Goal: Task Accomplishment & Management: Use online tool/utility

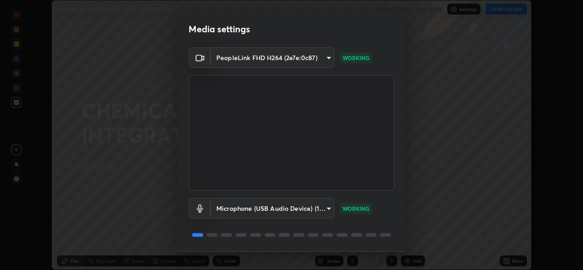
scroll to position [29, 0]
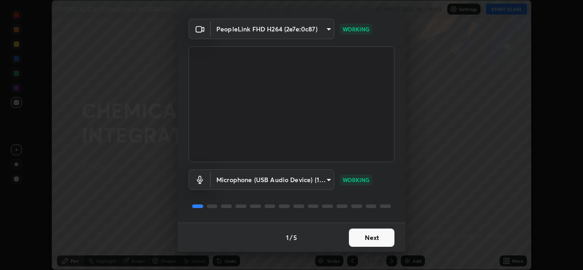
click at [375, 238] on button "Next" at bounding box center [372, 238] width 46 height 18
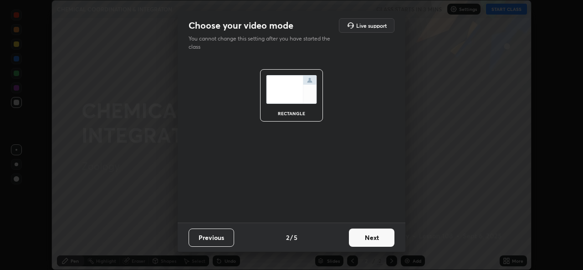
scroll to position [0, 0]
click at [375, 237] on button "Next" at bounding box center [372, 238] width 46 height 18
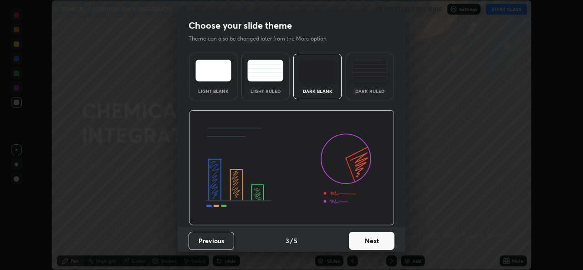
click at [378, 237] on button "Next" at bounding box center [372, 241] width 46 height 18
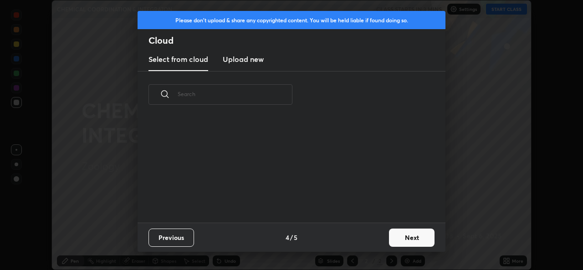
click at [405, 239] on button "Next" at bounding box center [412, 238] width 46 height 18
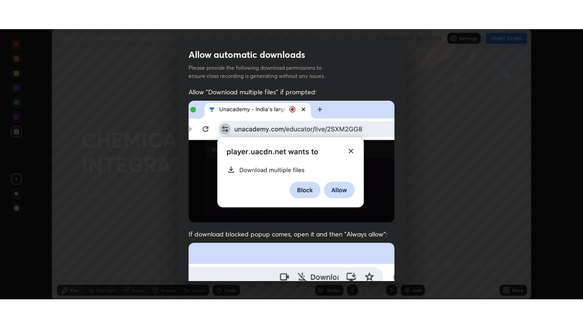
scroll to position [215, 0]
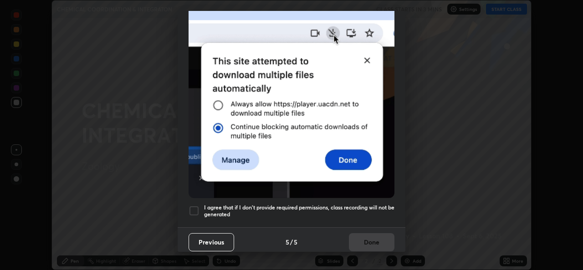
click at [337, 204] on h5 "I agree that if I don't provide required permissions, class recording will not …" at bounding box center [299, 211] width 191 height 14
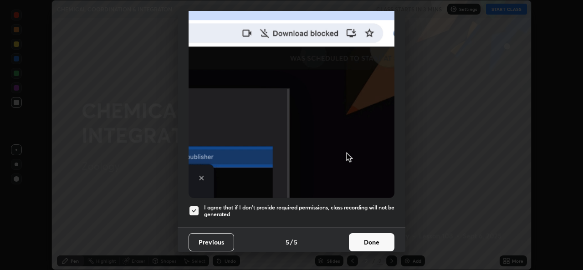
click at [378, 243] on button "Done" at bounding box center [372, 242] width 46 height 18
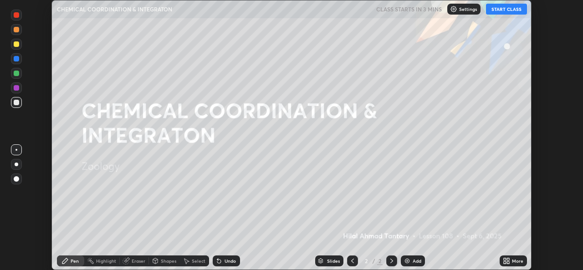
click at [504, 10] on button "START CLASS" at bounding box center [506, 9] width 41 height 11
click at [508, 263] on icon at bounding box center [508, 263] width 2 height 2
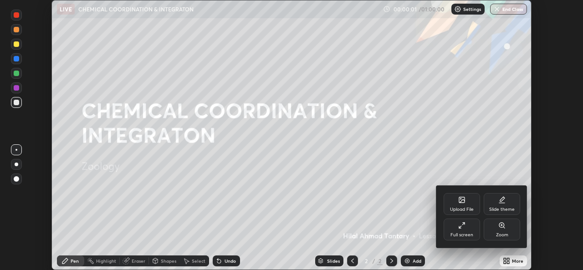
click at [464, 230] on div "Full screen" at bounding box center [462, 230] width 36 height 22
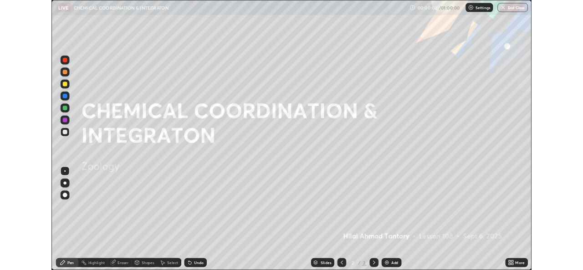
scroll to position [328, 583]
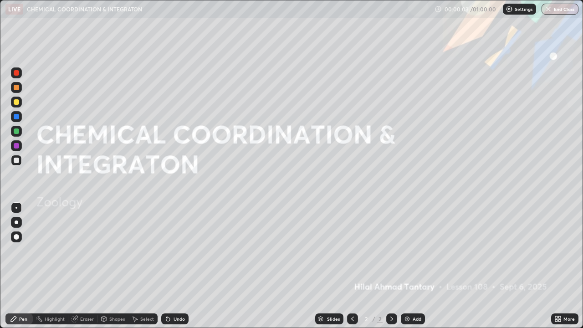
click at [557, 270] on icon at bounding box center [557, 321] width 2 height 2
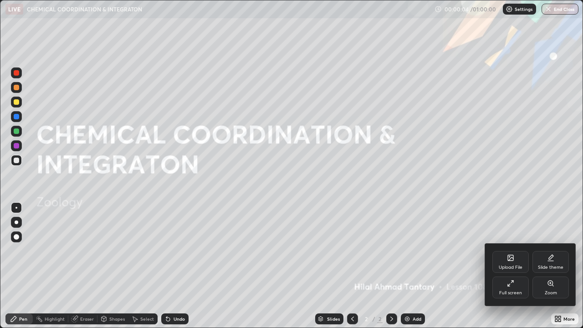
click at [514, 270] on div "Full screen" at bounding box center [511, 288] width 36 height 22
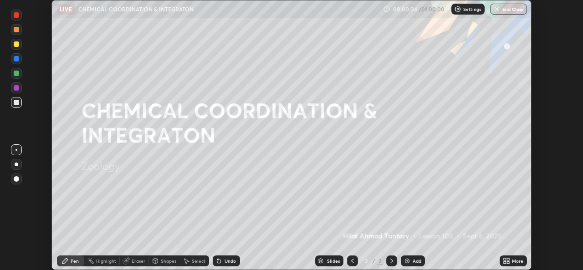
scroll to position [45312, 44999]
click at [16, 165] on div at bounding box center [17, 165] width 4 height 4
click at [226, 263] on div "Undo" at bounding box center [230, 261] width 11 height 5
click at [225, 263] on div "Undo" at bounding box center [230, 261] width 11 height 5
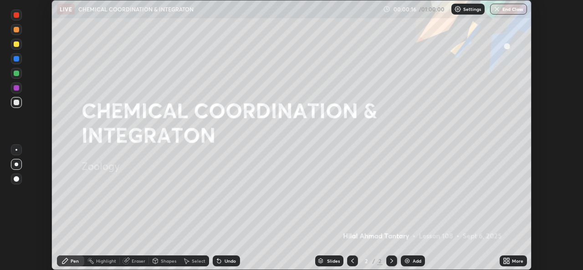
click at [223, 261] on div "Undo" at bounding box center [226, 261] width 27 height 11
click at [165, 260] on div "Shapes" at bounding box center [168, 261] width 15 height 5
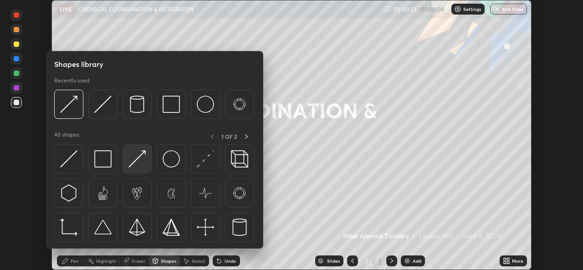
click at [141, 162] on img at bounding box center [137, 158] width 17 height 17
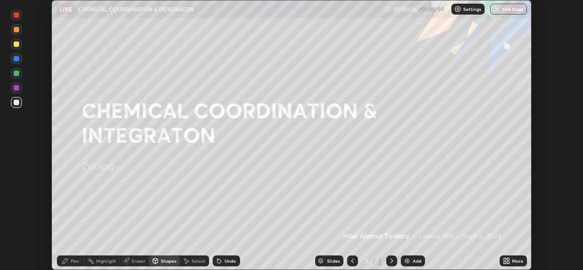
click at [82, 259] on div "Pen" at bounding box center [70, 261] width 27 height 11
click at [15, 45] on div at bounding box center [16, 43] width 5 height 5
click at [167, 263] on div "Shapes" at bounding box center [168, 261] width 15 height 5
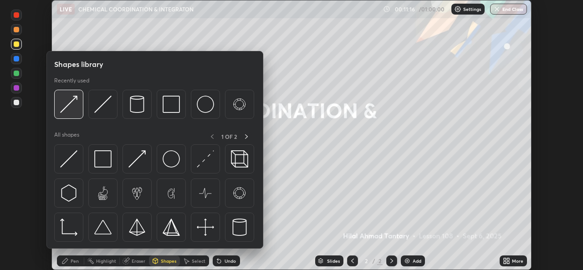
click at [73, 109] on img at bounding box center [68, 104] width 17 height 17
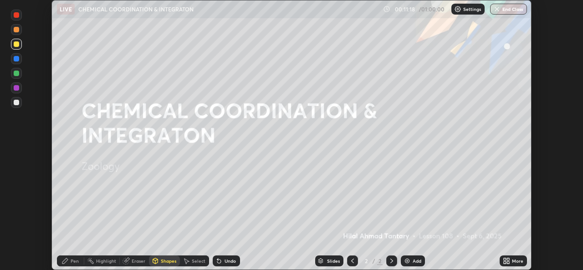
click at [70, 264] on div "Pen" at bounding box center [70, 261] width 27 height 11
click at [16, 59] on div at bounding box center [16, 58] width 5 height 5
click at [14, 45] on div at bounding box center [16, 43] width 5 height 5
click at [219, 263] on icon at bounding box center [219, 262] width 4 height 4
click at [163, 263] on div "Shapes" at bounding box center [168, 261] width 15 height 5
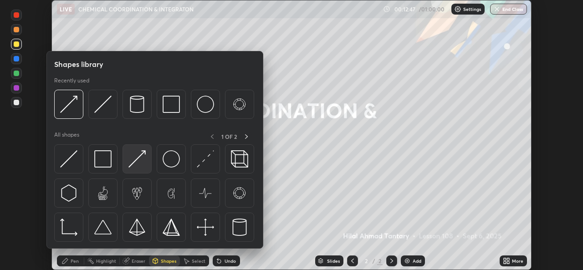
click at [139, 166] on img at bounding box center [137, 158] width 17 height 17
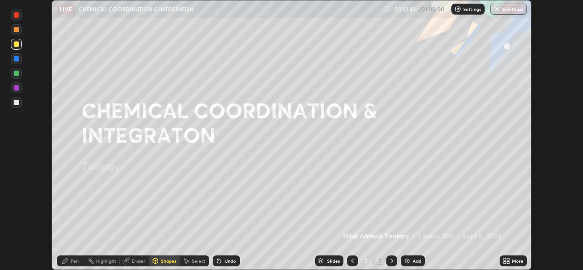
click at [73, 260] on div "Pen" at bounding box center [75, 261] width 8 height 5
click at [405, 260] on img at bounding box center [407, 261] width 7 height 7
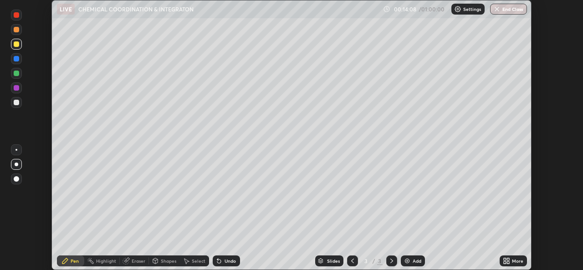
click at [159, 262] on div "Shapes" at bounding box center [164, 261] width 31 height 11
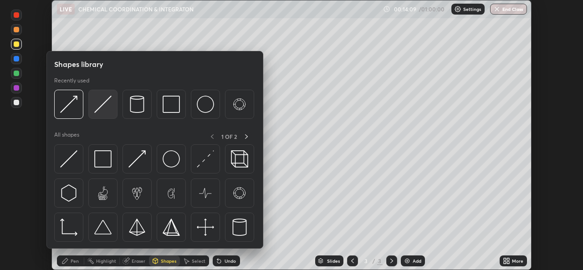
click at [107, 112] on img at bounding box center [102, 104] width 17 height 17
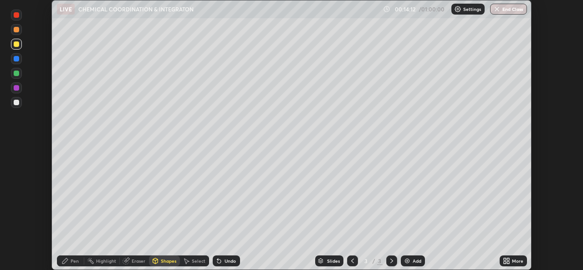
click at [78, 263] on div "Pen" at bounding box center [75, 261] width 8 height 5
click at [221, 261] on icon at bounding box center [219, 261] width 7 height 7
click at [222, 261] on div "Undo" at bounding box center [226, 261] width 27 height 11
click at [225, 260] on div "Undo" at bounding box center [230, 261] width 11 height 5
click at [225, 261] on div "Undo" at bounding box center [230, 261] width 11 height 5
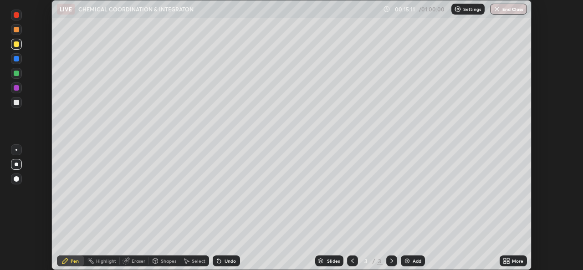
click at [223, 263] on div "Undo" at bounding box center [226, 261] width 27 height 11
click at [225, 263] on div "Undo" at bounding box center [230, 261] width 11 height 5
click at [223, 263] on div "Undo" at bounding box center [226, 261] width 27 height 11
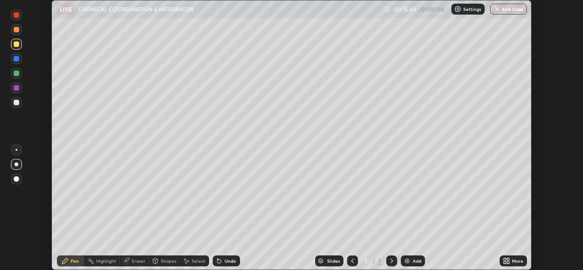
click at [15, 61] on div at bounding box center [16, 58] width 5 height 5
click at [18, 15] on div at bounding box center [16, 14] width 5 height 5
click at [222, 262] on div "Undo" at bounding box center [226, 261] width 27 height 11
click at [223, 260] on div "Undo" at bounding box center [226, 261] width 27 height 11
click at [222, 260] on div "Undo" at bounding box center [226, 261] width 27 height 11
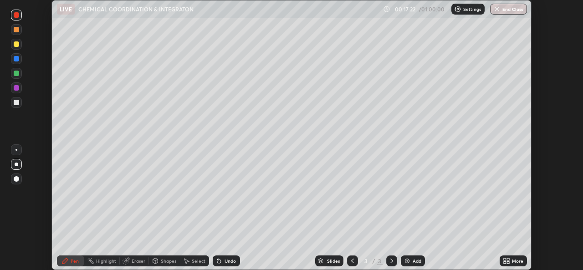
click at [225, 262] on div "Undo" at bounding box center [230, 261] width 11 height 5
click at [227, 260] on div "Undo" at bounding box center [230, 261] width 11 height 5
click at [228, 262] on div "Undo" at bounding box center [230, 261] width 11 height 5
click at [230, 261] on div "Undo" at bounding box center [230, 261] width 11 height 5
click at [228, 262] on div "Undo" at bounding box center [230, 261] width 11 height 5
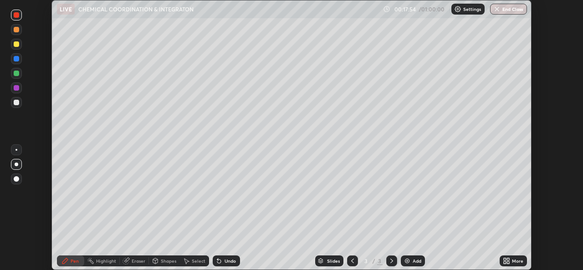
click at [168, 262] on div "Shapes" at bounding box center [168, 261] width 15 height 5
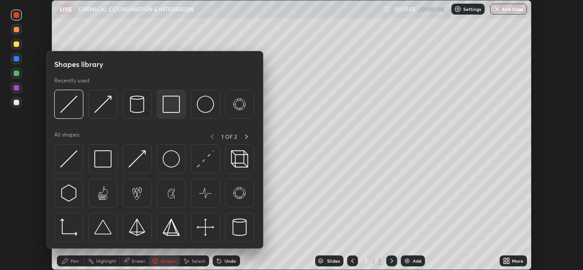
click at [176, 108] on img at bounding box center [171, 104] width 17 height 17
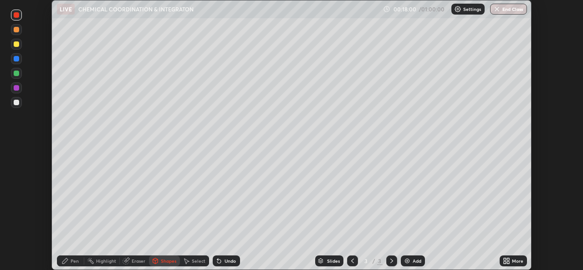
click at [139, 261] on div "Eraser" at bounding box center [139, 261] width 14 height 5
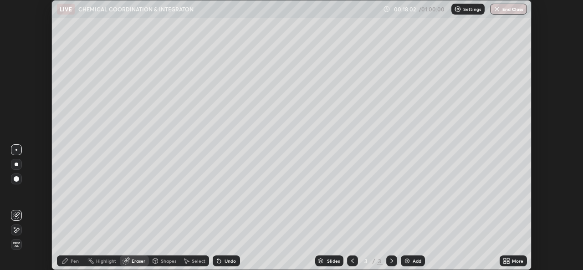
click at [168, 261] on div "Shapes" at bounding box center [168, 261] width 15 height 5
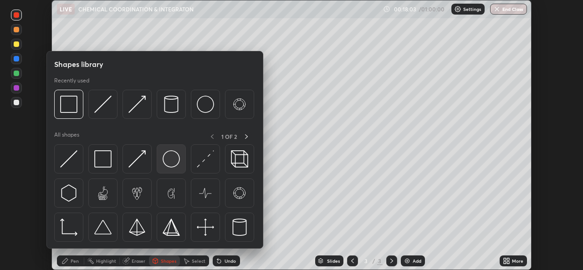
click at [174, 158] on img at bounding box center [171, 158] width 17 height 17
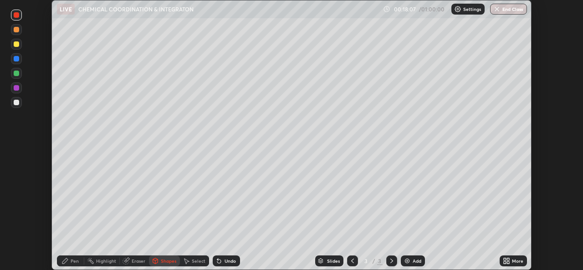
click at [226, 261] on div "Undo" at bounding box center [230, 261] width 11 height 5
click at [231, 261] on div "Undo" at bounding box center [230, 261] width 11 height 5
click at [232, 260] on div "Undo" at bounding box center [230, 261] width 11 height 5
click at [69, 264] on div "Pen" at bounding box center [70, 261] width 27 height 11
click at [165, 261] on div "Shapes" at bounding box center [168, 261] width 15 height 5
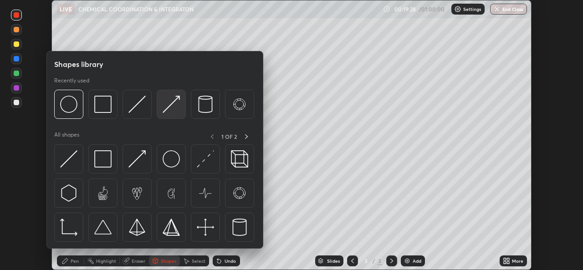
click at [174, 105] on img at bounding box center [171, 104] width 17 height 17
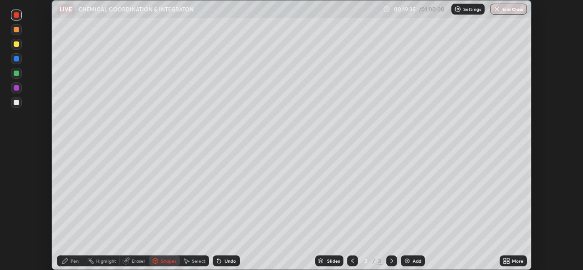
click at [16, 27] on div at bounding box center [16, 29] width 5 height 5
click at [225, 260] on div "Undo" at bounding box center [230, 261] width 11 height 5
click at [69, 259] on div "Pen" at bounding box center [70, 261] width 27 height 11
click at [165, 261] on div "Shapes" at bounding box center [168, 261] width 15 height 5
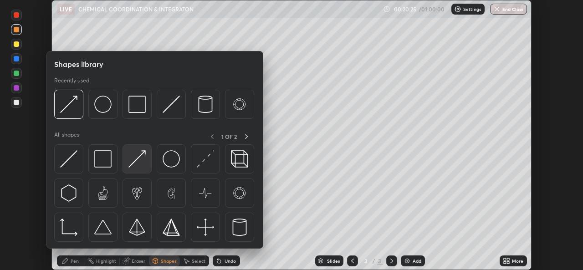
click at [139, 162] on img at bounding box center [137, 158] width 17 height 17
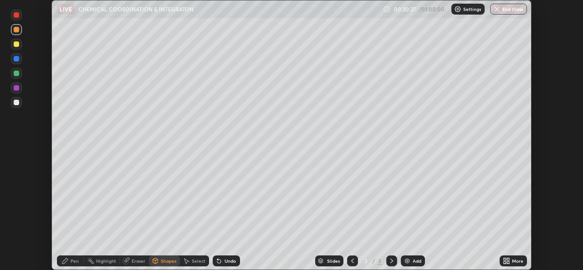
click at [71, 263] on div "Pen" at bounding box center [75, 261] width 8 height 5
click at [166, 262] on div "Shapes" at bounding box center [168, 261] width 15 height 5
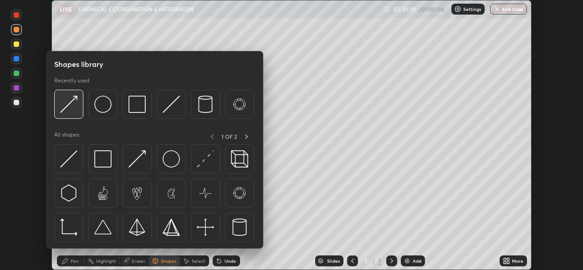
click at [72, 116] on div at bounding box center [68, 104] width 29 height 29
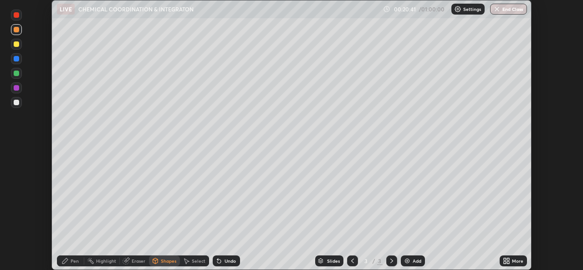
click at [71, 263] on div "Pen" at bounding box center [75, 261] width 8 height 5
click at [15, 75] on div at bounding box center [16, 73] width 5 height 5
click at [225, 264] on div "Undo" at bounding box center [226, 261] width 27 height 11
click at [226, 259] on div "Undo" at bounding box center [230, 261] width 11 height 5
click at [165, 261] on div "Shapes" at bounding box center [168, 261] width 15 height 5
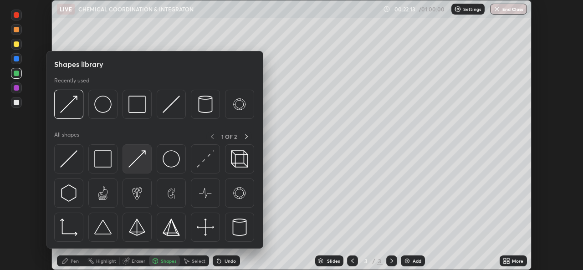
click at [130, 162] on img at bounding box center [137, 158] width 17 height 17
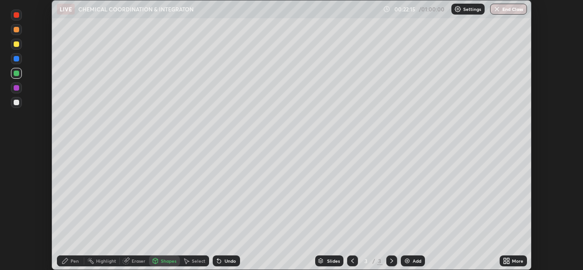
click at [70, 260] on div "Pen" at bounding box center [70, 261] width 27 height 11
click at [164, 262] on div "Shapes" at bounding box center [168, 261] width 15 height 5
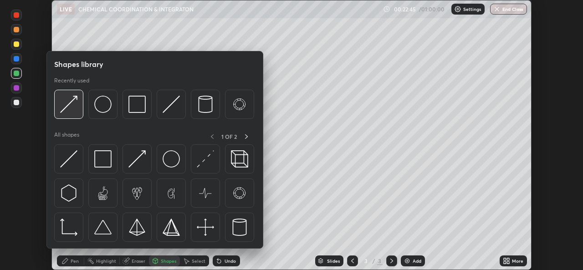
click at [70, 112] on img at bounding box center [68, 104] width 17 height 17
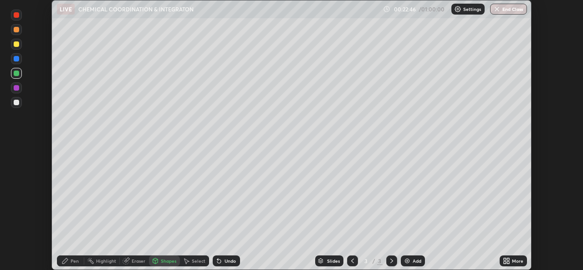
click at [71, 261] on div "Pen" at bounding box center [75, 261] width 8 height 5
click at [17, 59] on div at bounding box center [16, 58] width 5 height 5
click at [168, 261] on div "Shapes" at bounding box center [168, 261] width 15 height 5
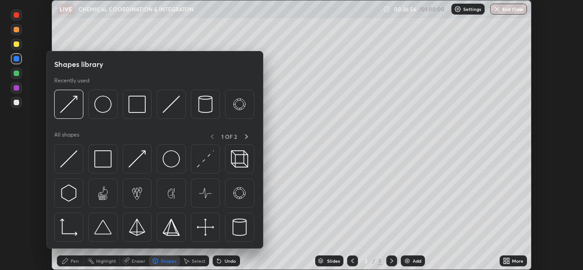
click at [17, 15] on div at bounding box center [16, 14] width 5 height 5
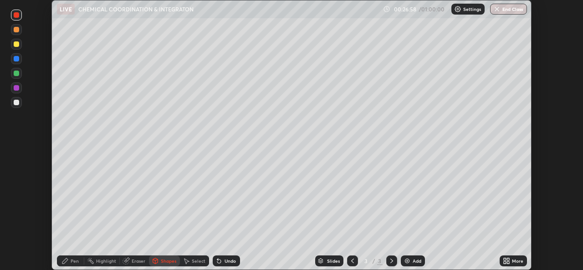
click at [70, 264] on div "Pen" at bounding box center [70, 261] width 27 height 11
click at [15, 31] on div at bounding box center [16, 29] width 5 height 5
click at [16, 102] on div at bounding box center [16, 102] width 5 height 5
click at [226, 262] on div "Undo" at bounding box center [230, 261] width 11 height 5
click at [14, 88] on div at bounding box center [16, 87] width 5 height 5
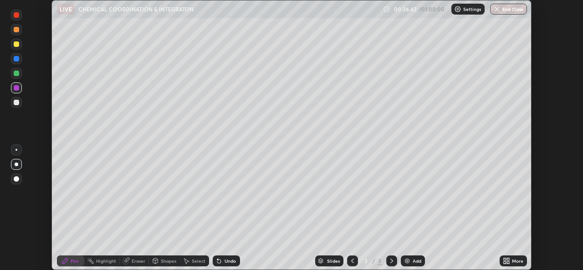
click at [406, 261] on img at bounding box center [407, 261] width 7 height 7
click at [229, 259] on div "Undo" at bounding box center [230, 261] width 11 height 5
click at [227, 261] on div "Undo" at bounding box center [230, 261] width 11 height 5
click at [17, 61] on div at bounding box center [16, 58] width 5 height 5
click at [225, 260] on div "Undo" at bounding box center [230, 261] width 11 height 5
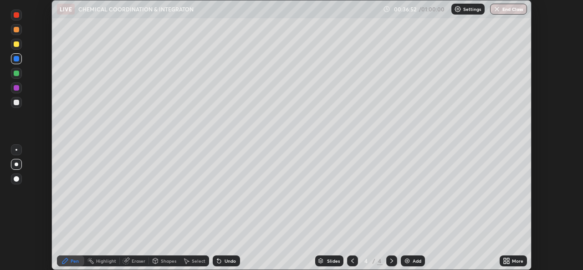
click at [227, 262] on div "Undo" at bounding box center [230, 261] width 11 height 5
click at [228, 262] on div "Undo" at bounding box center [230, 261] width 11 height 5
click at [227, 264] on div "Undo" at bounding box center [226, 261] width 27 height 11
click at [352, 261] on icon at bounding box center [352, 261] width 7 height 7
click at [407, 264] on img at bounding box center [407, 261] width 7 height 7
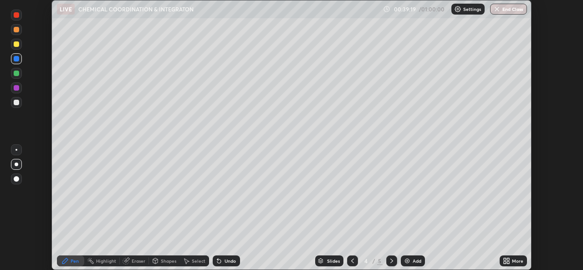
click at [351, 265] on div at bounding box center [352, 261] width 11 height 11
click at [391, 261] on icon at bounding box center [391, 261] width 7 height 7
click at [352, 262] on icon at bounding box center [352, 261] width 7 height 7
click at [387, 261] on div at bounding box center [392, 261] width 11 height 11
click at [391, 261] on icon at bounding box center [391, 261] width 7 height 7
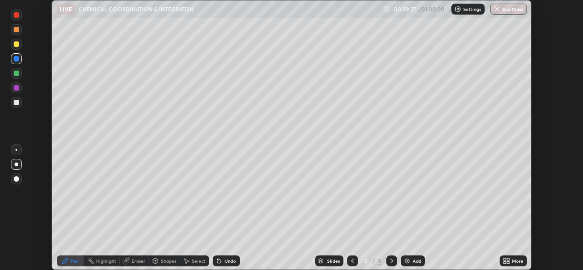
click at [164, 261] on div "Shapes" at bounding box center [168, 261] width 15 height 5
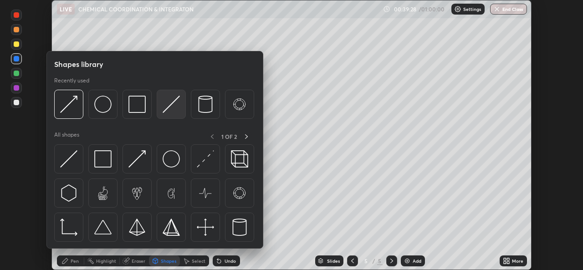
click at [167, 108] on img at bounding box center [171, 104] width 17 height 17
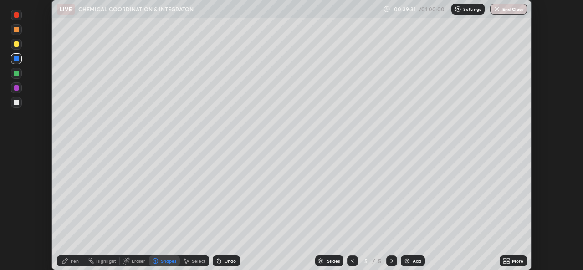
click at [72, 258] on div "Pen" at bounding box center [70, 261] width 27 height 11
click at [225, 262] on div "Undo" at bounding box center [230, 261] width 11 height 5
click at [162, 259] on div "Shapes" at bounding box center [168, 261] width 15 height 5
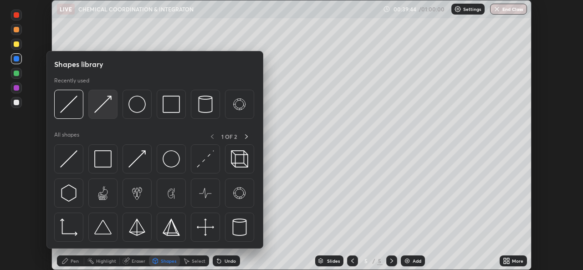
click at [103, 109] on img at bounding box center [102, 104] width 17 height 17
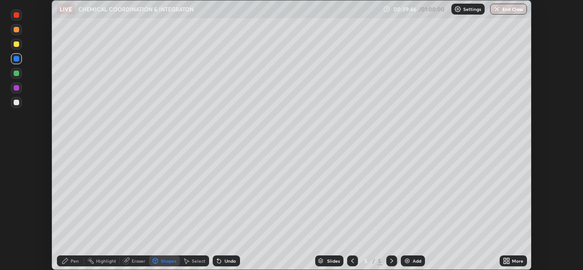
click at [77, 261] on div "Pen" at bounding box center [75, 261] width 8 height 5
click at [158, 261] on div "Shapes" at bounding box center [164, 261] width 31 height 11
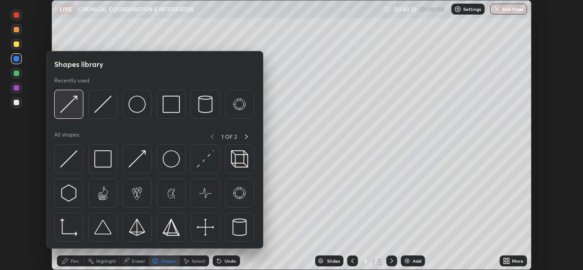
click at [75, 108] on img at bounding box center [68, 104] width 17 height 17
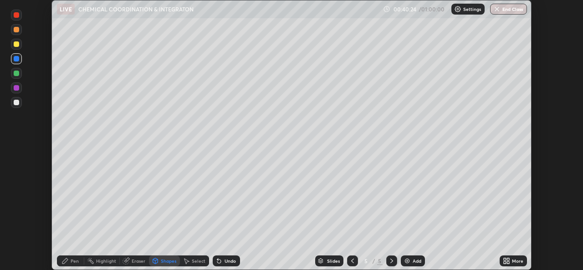
click at [71, 262] on div "Pen" at bounding box center [75, 261] width 8 height 5
click at [18, 44] on div at bounding box center [16, 43] width 5 height 5
click at [165, 263] on div "Shapes" at bounding box center [168, 261] width 15 height 5
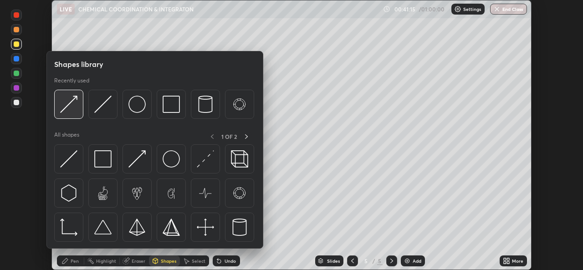
click at [76, 103] on img at bounding box center [68, 104] width 17 height 17
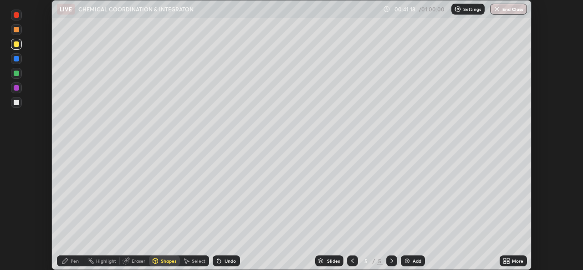
click at [12, 16] on div at bounding box center [16, 15] width 11 height 11
click at [226, 260] on div "Undo" at bounding box center [230, 261] width 11 height 5
click at [67, 260] on icon at bounding box center [64, 260] width 5 height 5
click at [17, 77] on div at bounding box center [16, 73] width 11 height 11
click at [133, 261] on div "Eraser" at bounding box center [139, 261] width 14 height 5
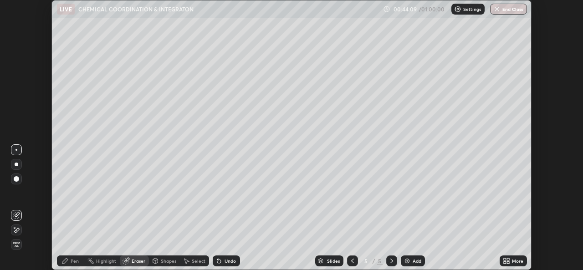
click at [74, 262] on div "Pen" at bounding box center [75, 261] width 8 height 5
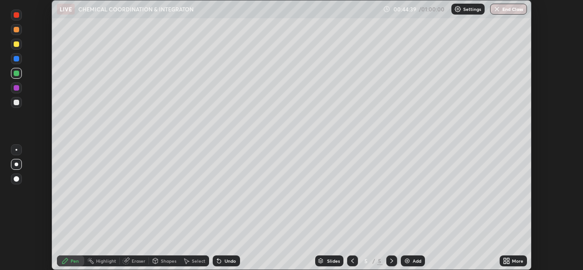
click at [161, 261] on div "Shapes" at bounding box center [168, 261] width 15 height 5
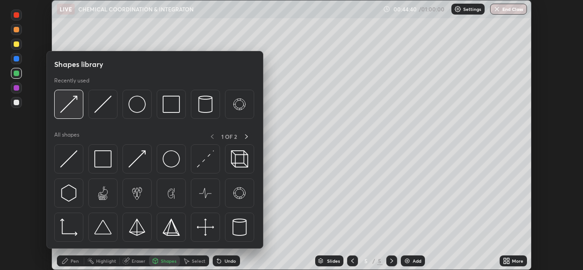
click at [71, 109] on img at bounding box center [68, 104] width 17 height 17
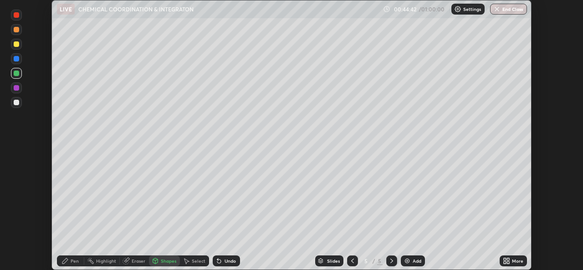
click at [72, 260] on div "Pen" at bounding box center [75, 261] width 8 height 5
click at [15, 100] on div at bounding box center [16, 102] width 5 height 5
click at [16, 72] on div at bounding box center [16, 73] width 5 height 5
click at [15, 43] on div at bounding box center [16, 43] width 5 height 5
click at [161, 263] on div "Shapes" at bounding box center [168, 261] width 15 height 5
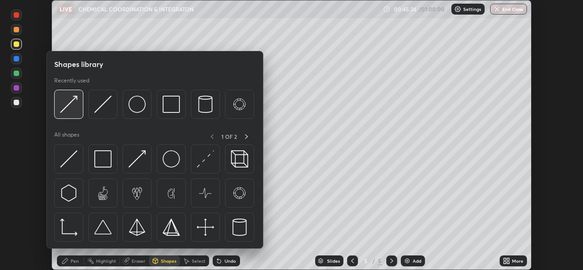
click at [67, 110] on img at bounding box center [68, 104] width 17 height 17
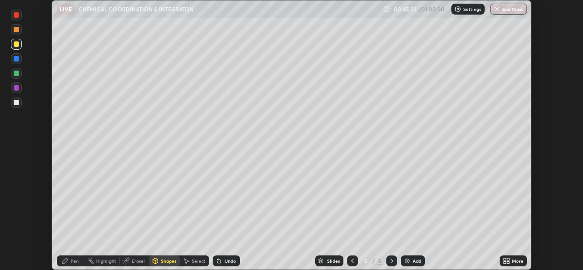
click at [225, 261] on div "Undo" at bounding box center [230, 261] width 11 height 5
click at [69, 263] on div "Pen" at bounding box center [70, 261] width 27 height 11
click at [17, 62] on div at bounding box center [16, 58] width 11 height 11
click at [15, 75] on div at bounding box center [16, 73] width 5 height 5
click at [15, 31] on div at bounding box center [16, 29] width 5 height 5
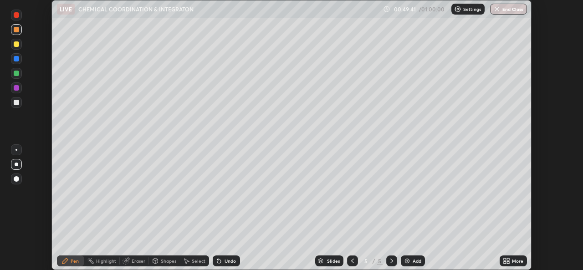
click at [16, 62] on div at bounding box center [16, 58] width 11 height 11
click at [161, 261] on div "Shapes" at bounding box center [168, 261] width 15 height 5
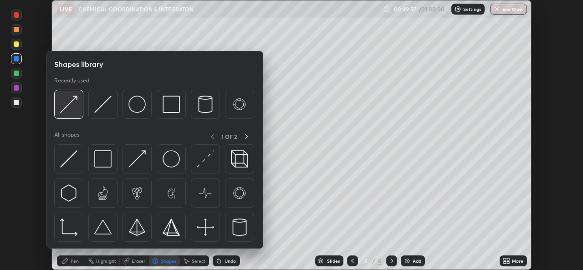
click at [71, 111] on img at bounding box center [68, 104] width 17 height 17
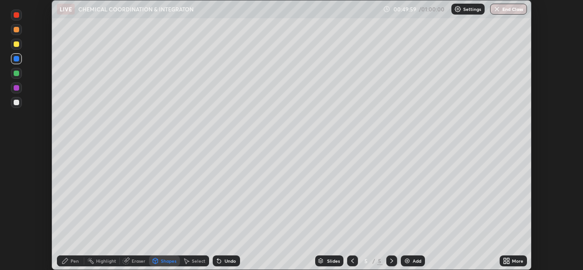
click at [76, 259] on div "Pen" at bounding box center [75, 261] width 8 height 5
click at [15, 102] on div at bounding box center [16, 102] width 5 height 5
click at [17, 45] on div at bounding box center [16, 43] width 5 height 5
click at [16, 14] on div at bounding box center [16, 14] width 5 height 5
click at [351, 263] on icon at bounding box center [352, 261] width 7 height 7
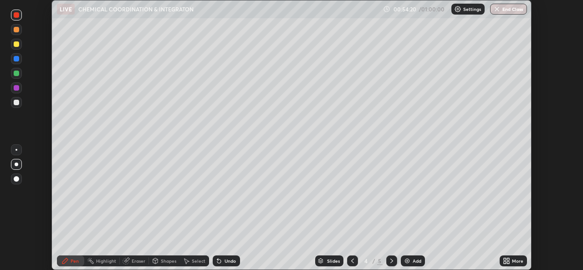
click at [391, 261] on icon at bounding box center [391, 261] width 7 height 7
click at [353, 261] on icon at bounding box center [352, 261] width 7 height 7
click at [164, 261] on div "Shapes" at bounding box center [168, 261] width 15 height 5
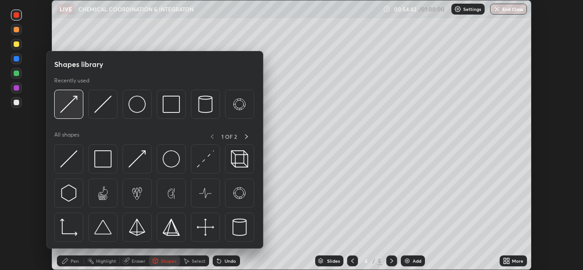
click at [80, 110] on div at bounding box center [68, 104] width 29 height 29
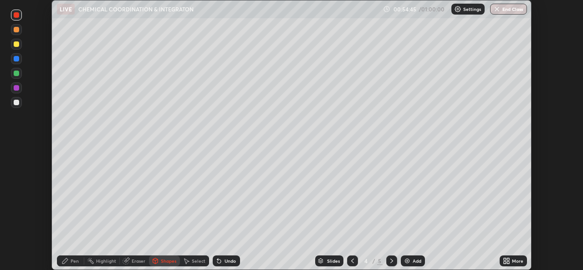
click at [74, 265] on div "Pen" at bounding box center [70, 261] width 27 height 11
click at [16, 60] on div at bounding box center [16, 58] width 5 height 5
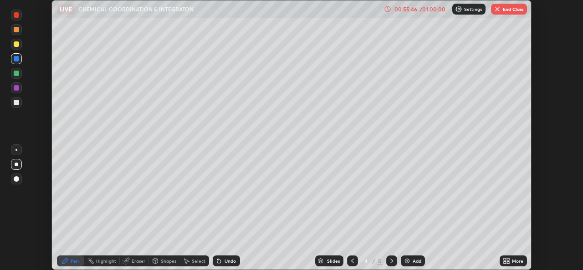
click at [16, 43] on div at bounding box center [16, 43] width 5 height 5
click at [166, 262] on div "Shapes" at bounding box center [168, 261] width 15 height 5
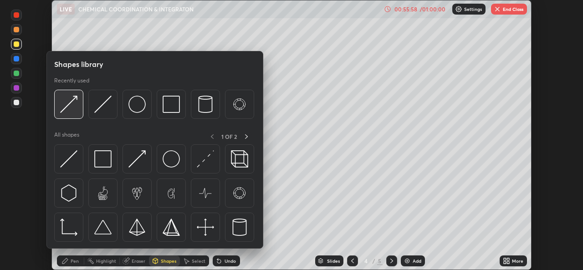
click at [72, 103] on img at bounding box center [68, 104] width 17 height 17
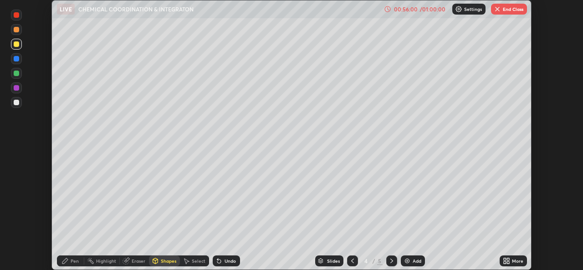
click at [71, 264] on div "Pen" at bounding box center [70, 261] width 27 height 11
click at [225, 262] on div "Undo" at bounding box center [230, 261] width 11 height 5
click at [227, 264] on div "Undo" at bounding box center [226, 261] width 27 height 11
click at [18, 58] on div at bounding box center [16, 58] width 5 height 5
click at [17, 17] on div at bounding box center [16, 14] width 5 height 5
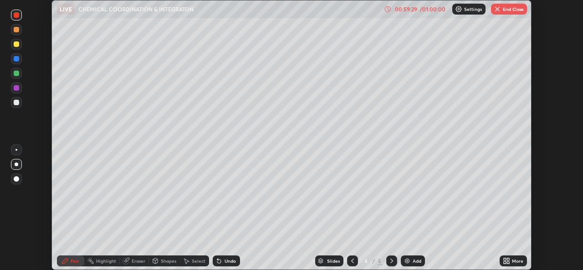
click at [15, 58] on div at bounding box center [16, 58] width 5 height 5
click at [15, 73] on div at bounding box center [16, 73] width 5 height 5
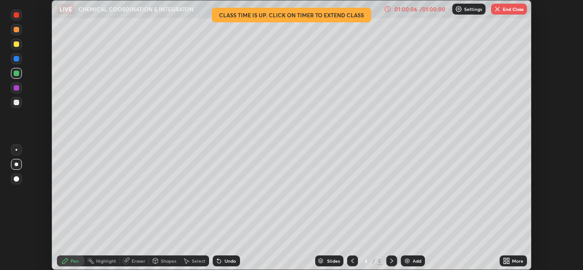
click at [17, 15] on div at bounding box center [16, 14] width 5 height 5
click at [66, 262] on icon at bounding box center [64, 260] width 5 height 5
click at [221, 261] on icon at bounding box center [219, 261] width 7 height 7
click at [223, 263] on div "Undo" at bounding box center [226, 261] width 27 height 11
click at [506, 9] on button "End Class" at bounding box center [509, 9] width 36 height 11
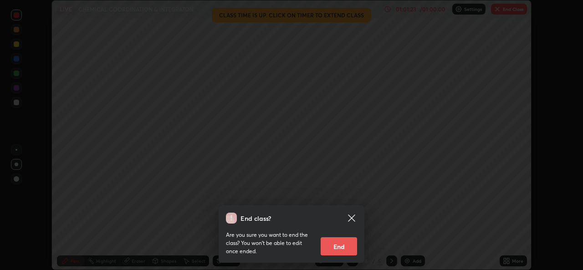
click at [334, 247] on button "End" at bounding box center [339, 246] width 36 height 18
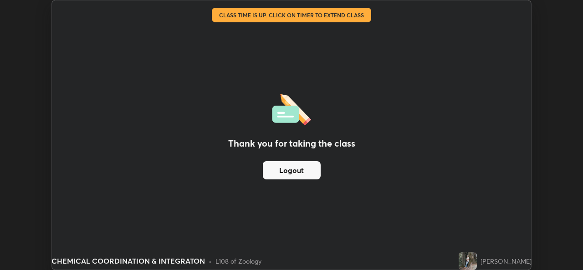
click at [502, 29] on div "Thank you for taking the class Logout" at bounding box center [292, 134] width 480 height 269
click at [308, 169] on button "Logout" at bounding box center [292, 170] width 58 height 18
